Goal: Task Accomplishment & Management: Use online tool/utility

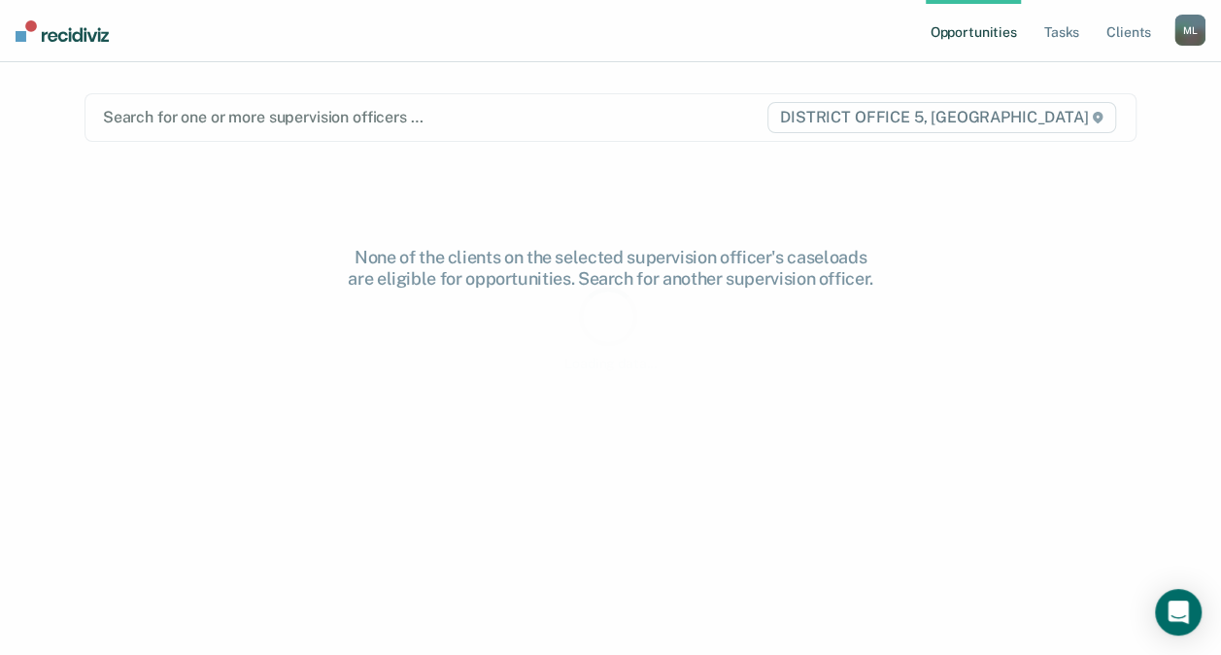
drag, startPoint x: 0, startPoint y: 0, endPoint x: 489, endPoint y: 360, distance: 607.1
click at [489, 360] on div "Loading data... Loading data... Opportunities Tasks Client s McNally, Lindsay M…" at bounding box center [610, 327] width 1221 height 655
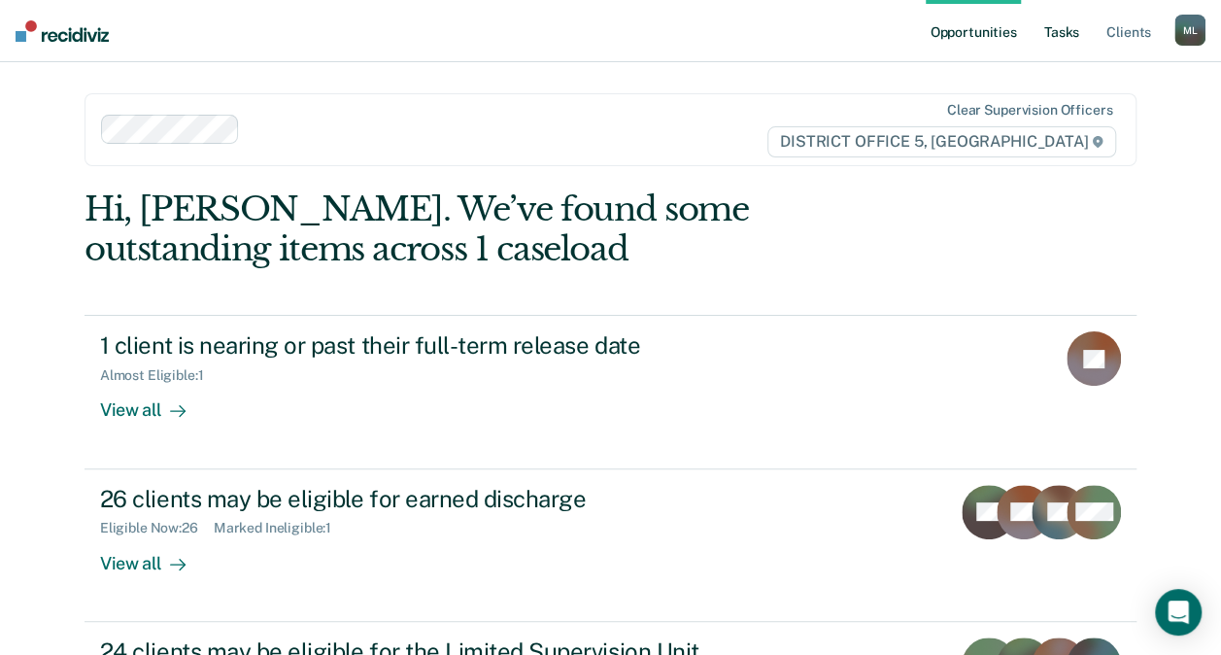
click at [1066, 38] on link "Tasks" at bounding box center [1061, 31] width 43 height 62
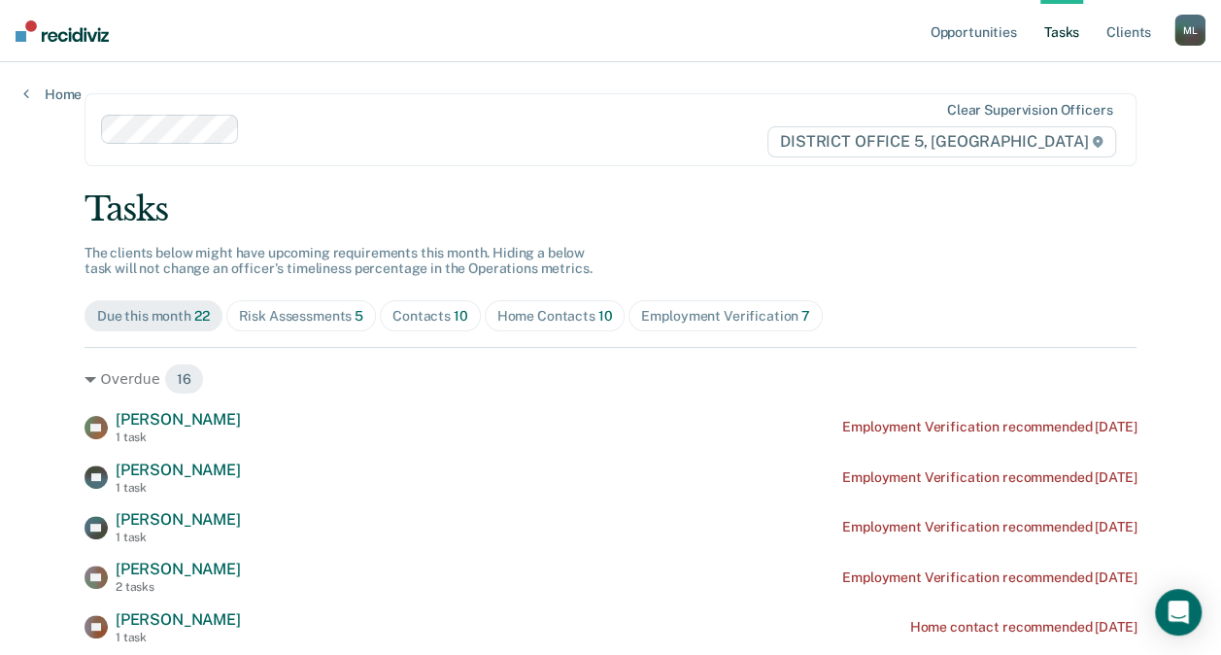
click at [530, 319] on div "Home Contacts 10" at bounding box center [555, 316] width 116 height 17
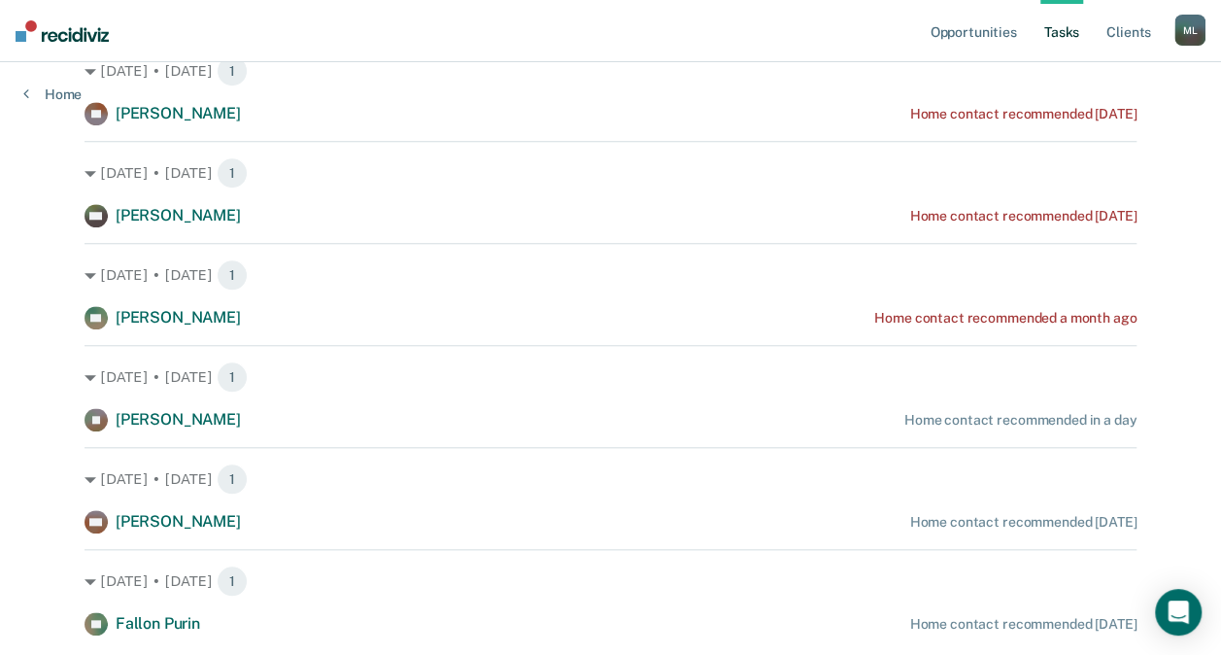
scroll to position [719, 0]
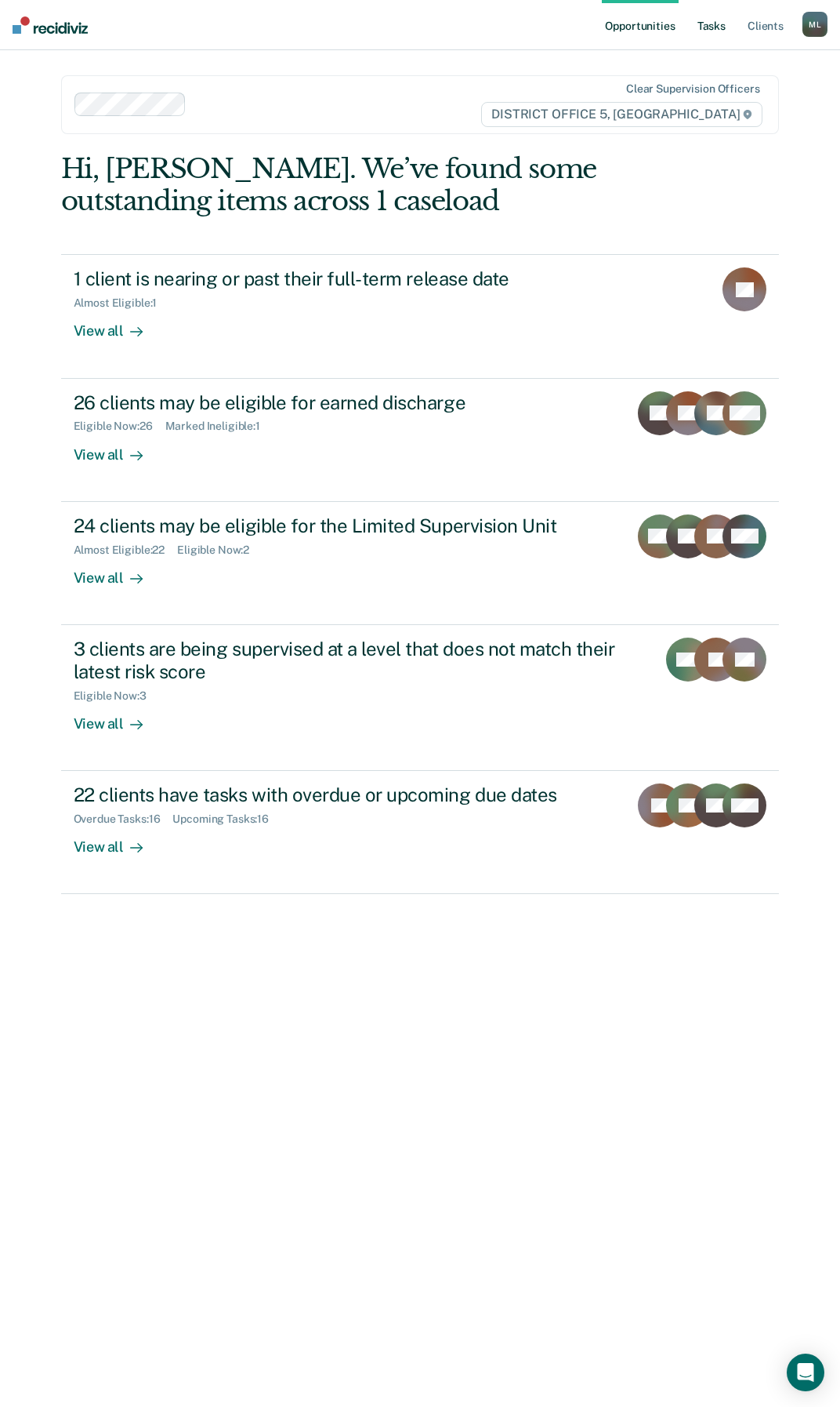
click at [714, 21] on link "Tasks" at bounding box center [712, 25] width 35 height 50
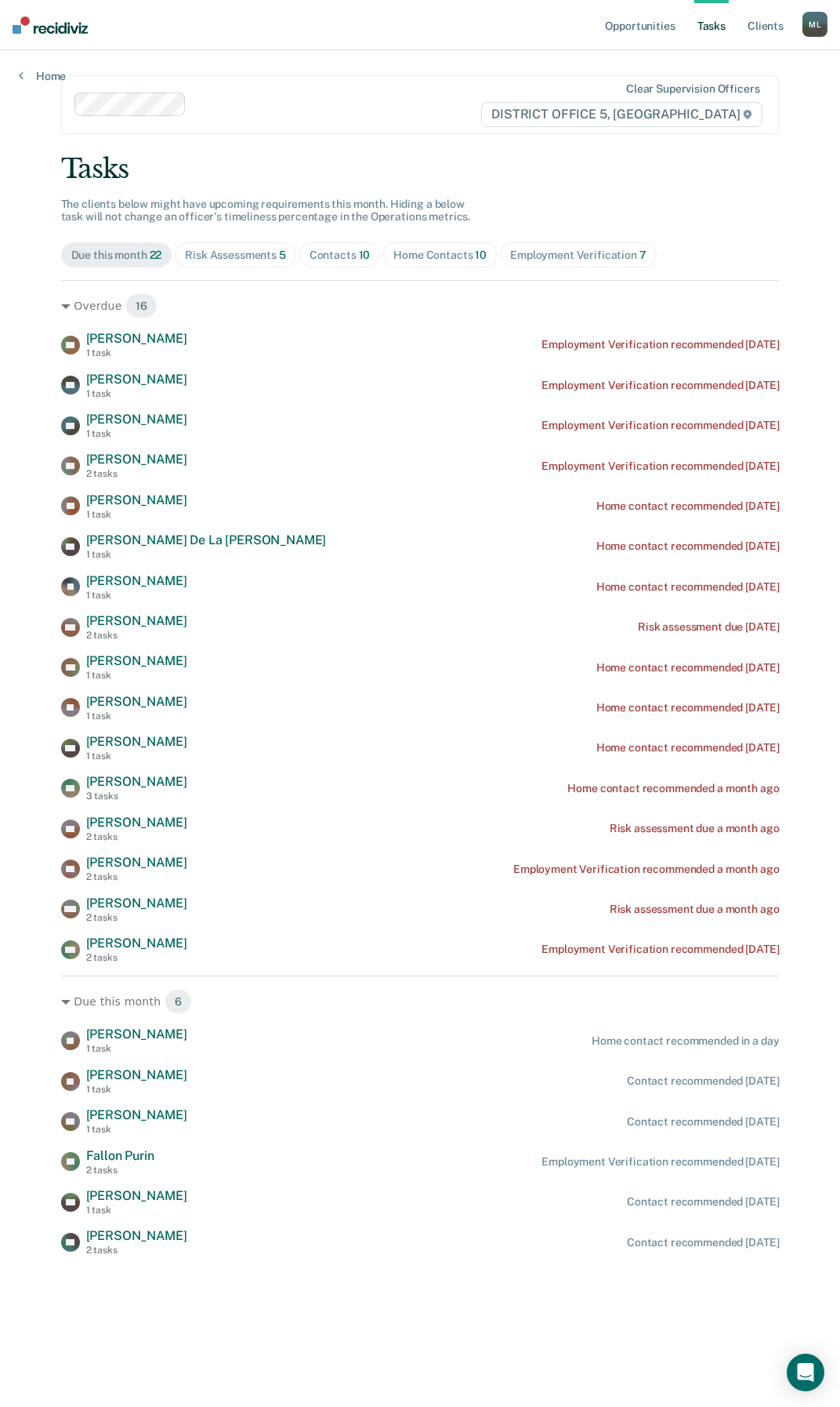
click at [416, 249] on div "Home Contacts 10" at bounding box center [441, 255] width 94 height 14
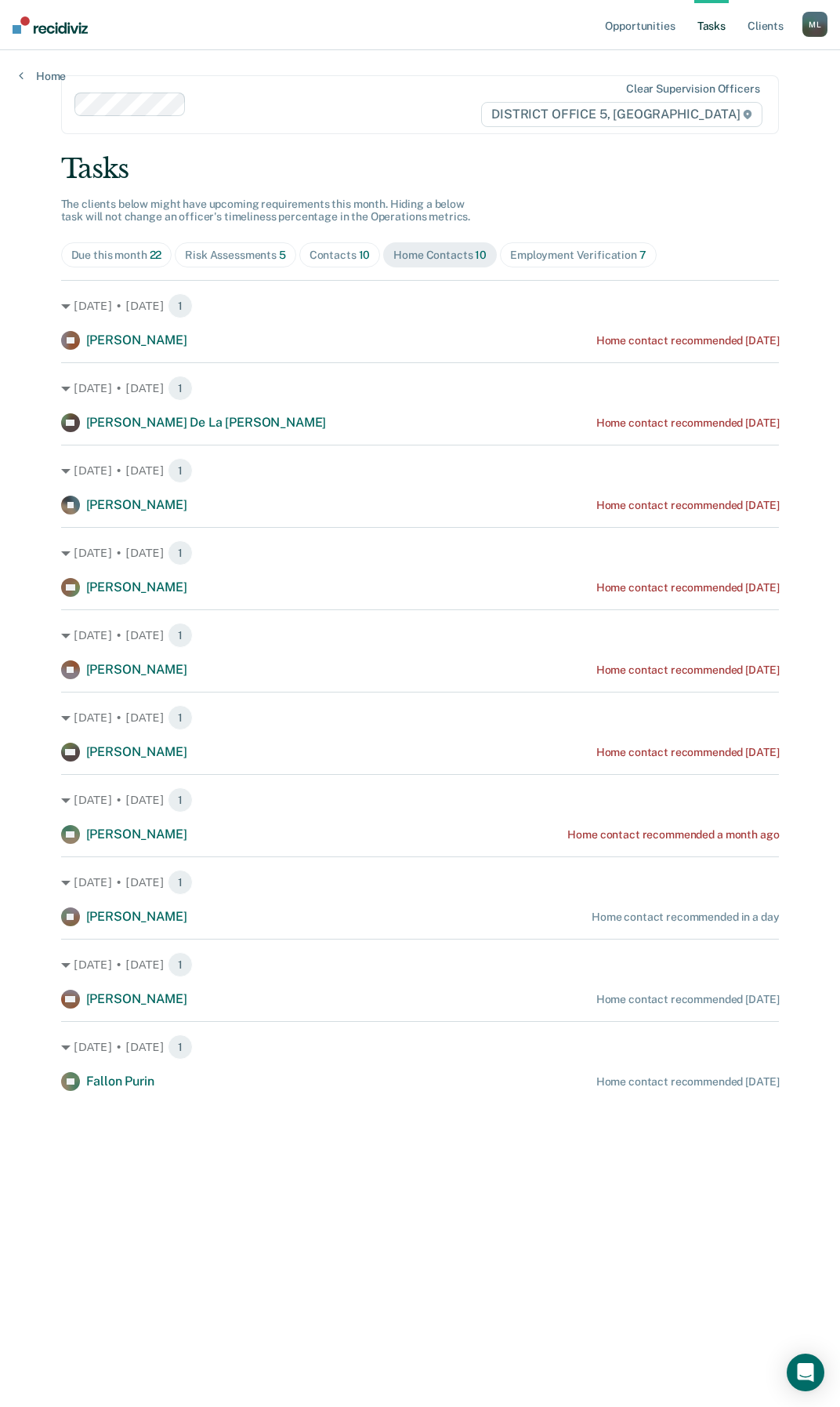
click at [524, 252] on div "Employment Verification 7" at bounding box center [578, 255] width 136 height 14
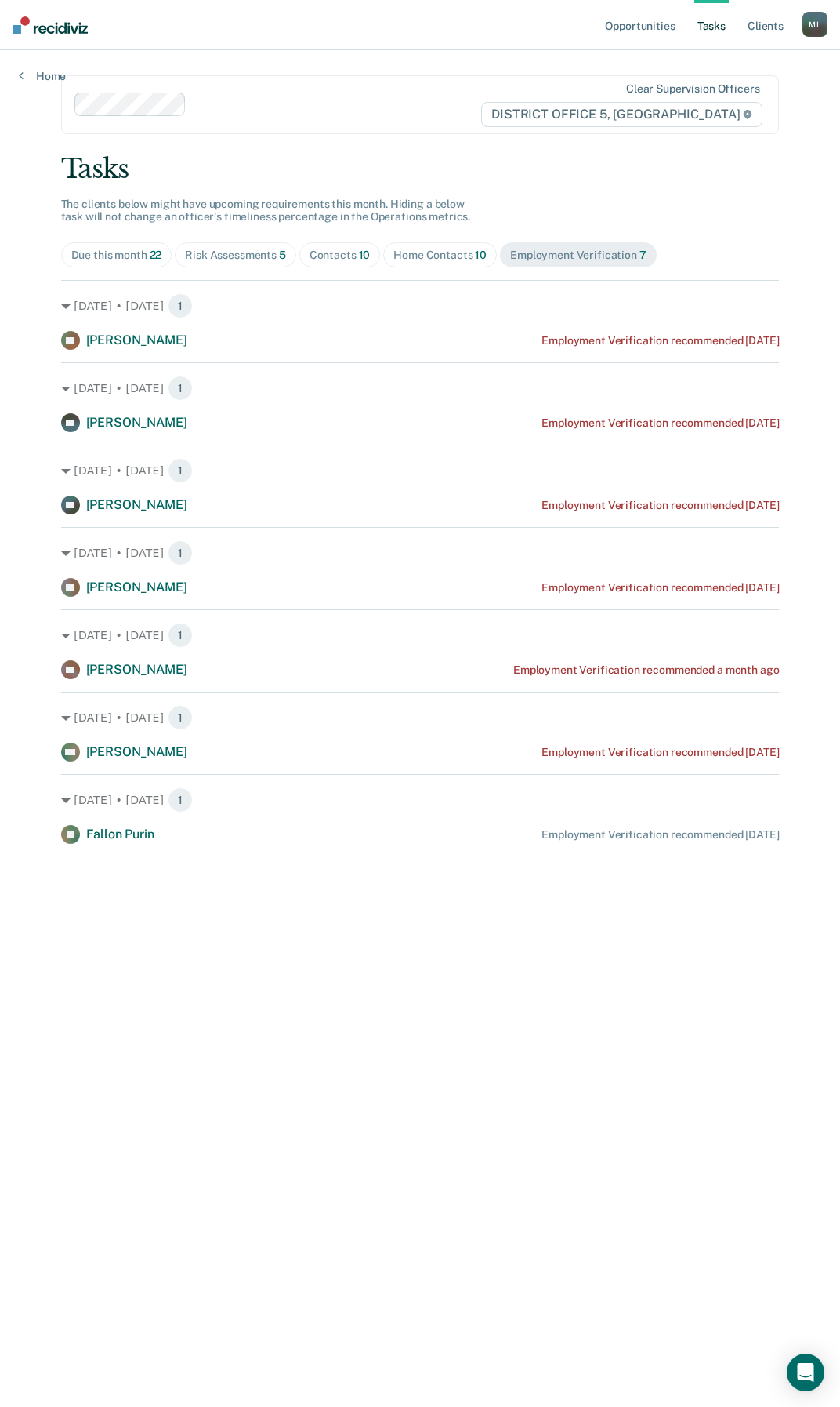
click at [257, 255] on div "Risk Assessments 5" at bounding box center [235, 255] width 101 height 14
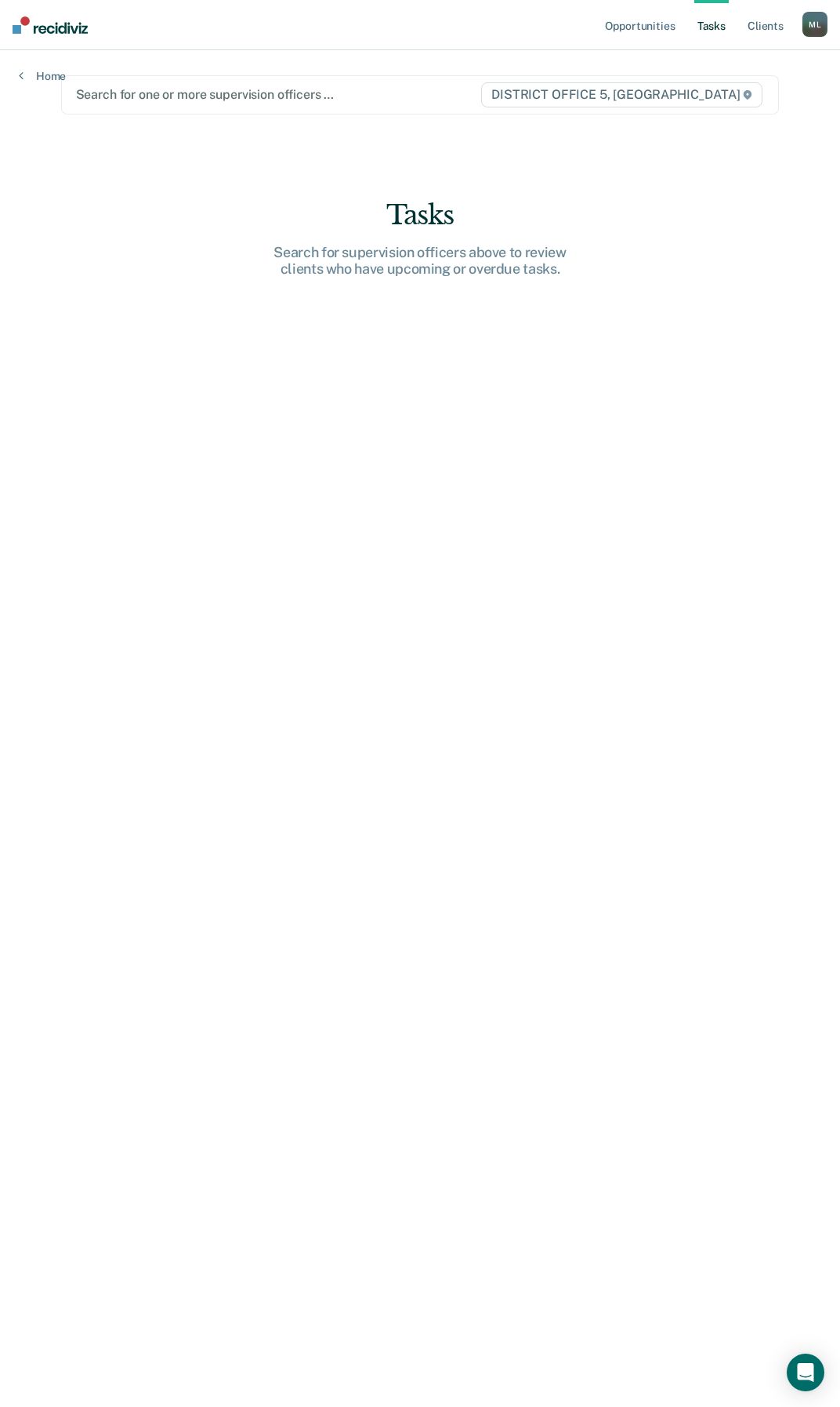
click at [257, 91] on div at bounding box center [278, 94] width 404 height 18
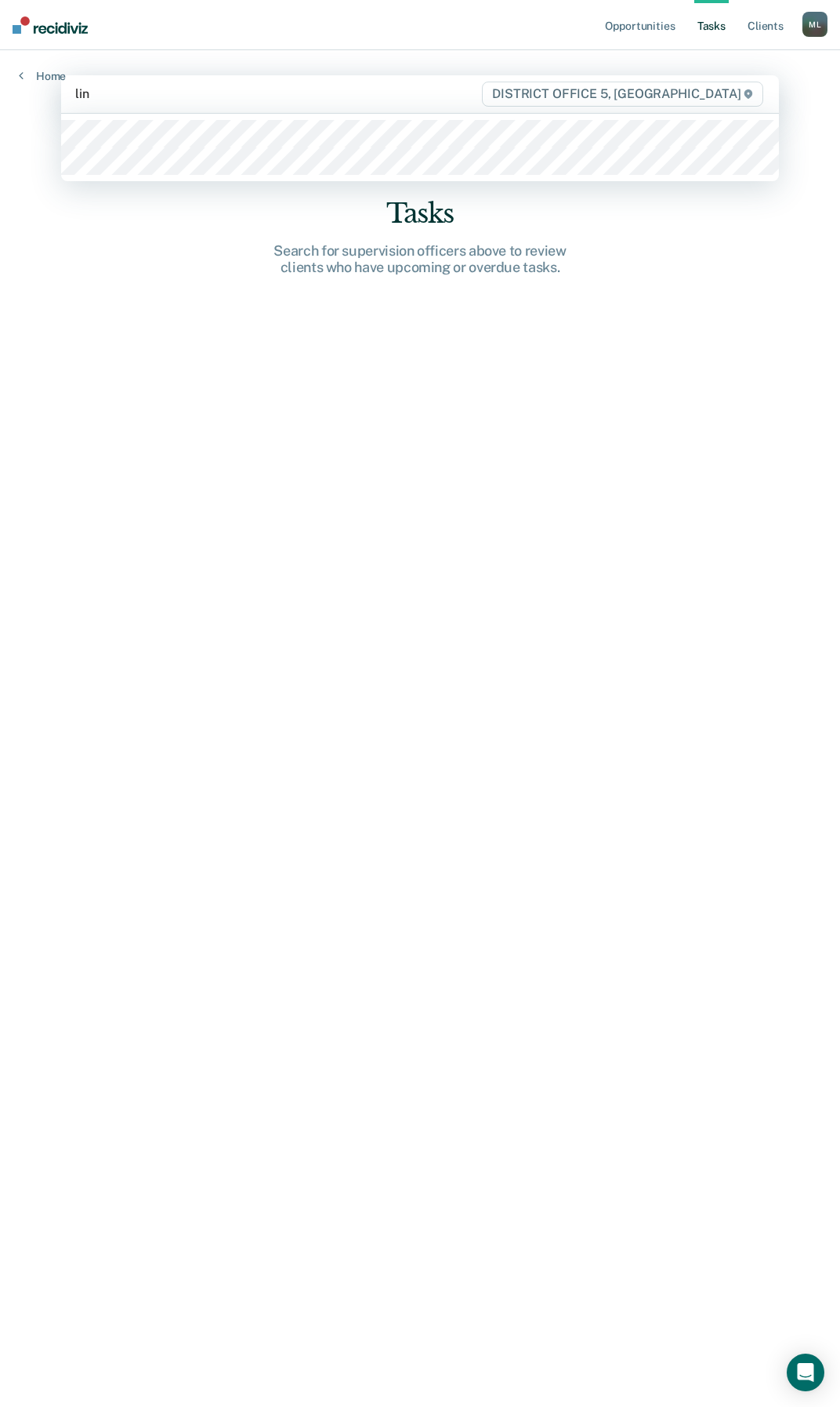
type input "[PERSON_NAME]"
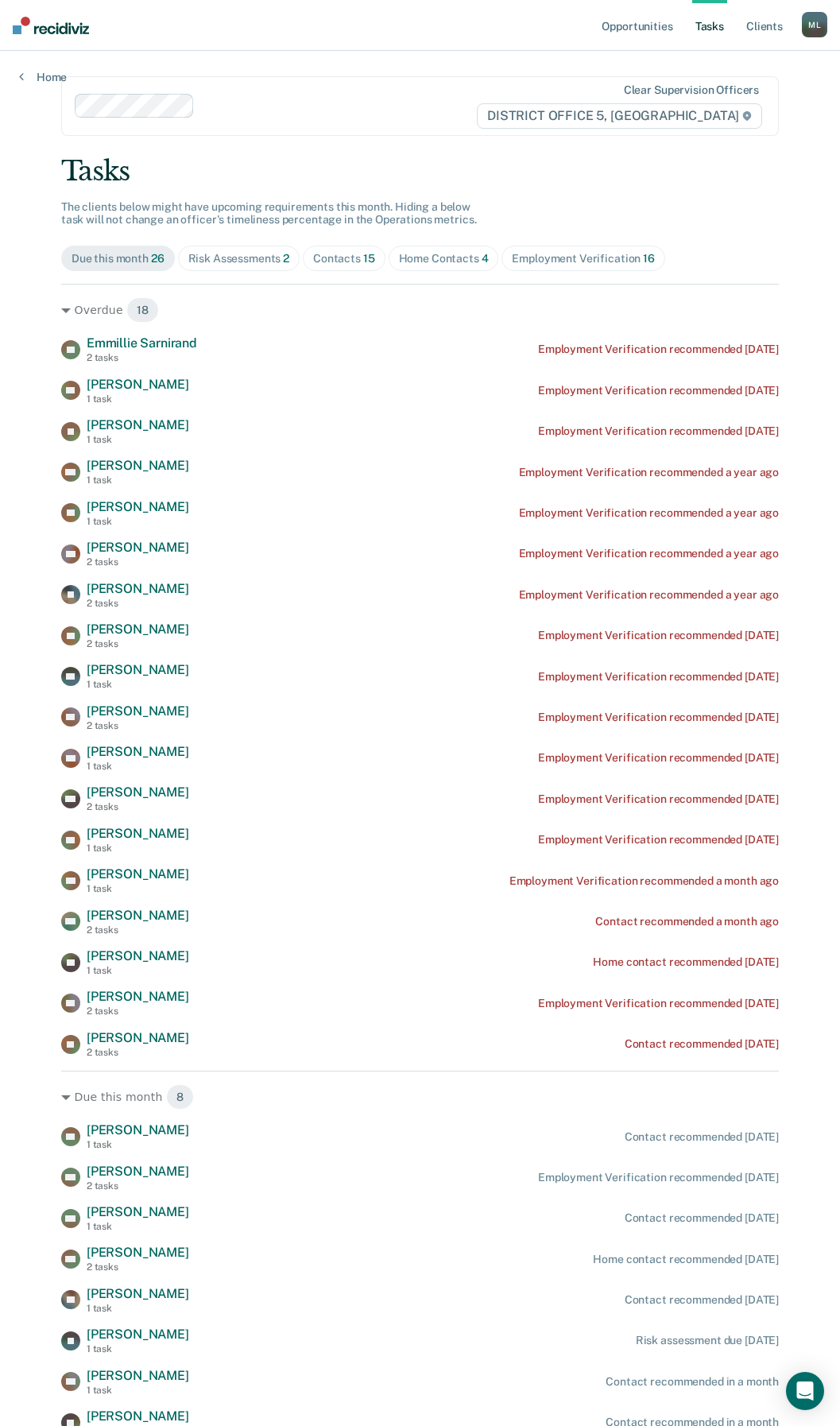
click at [442, 252] on div "Home Contacts 4" at bounding box center [444, 259] width 90 height 14
